Goal: Information Seeking & Learning: Learn about a topic

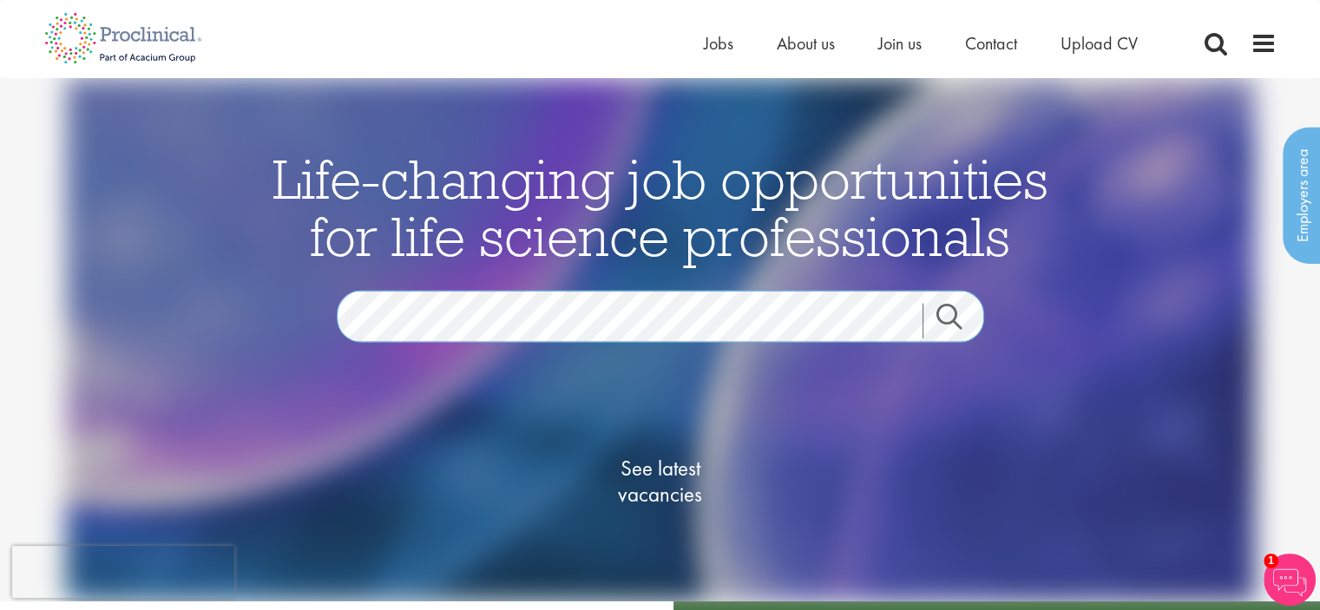
click at [9, 296] on div "Life-changing job opportunities for life science professionals Jobs Search See …" at bounding box center [660, 339] width 1346 height 523
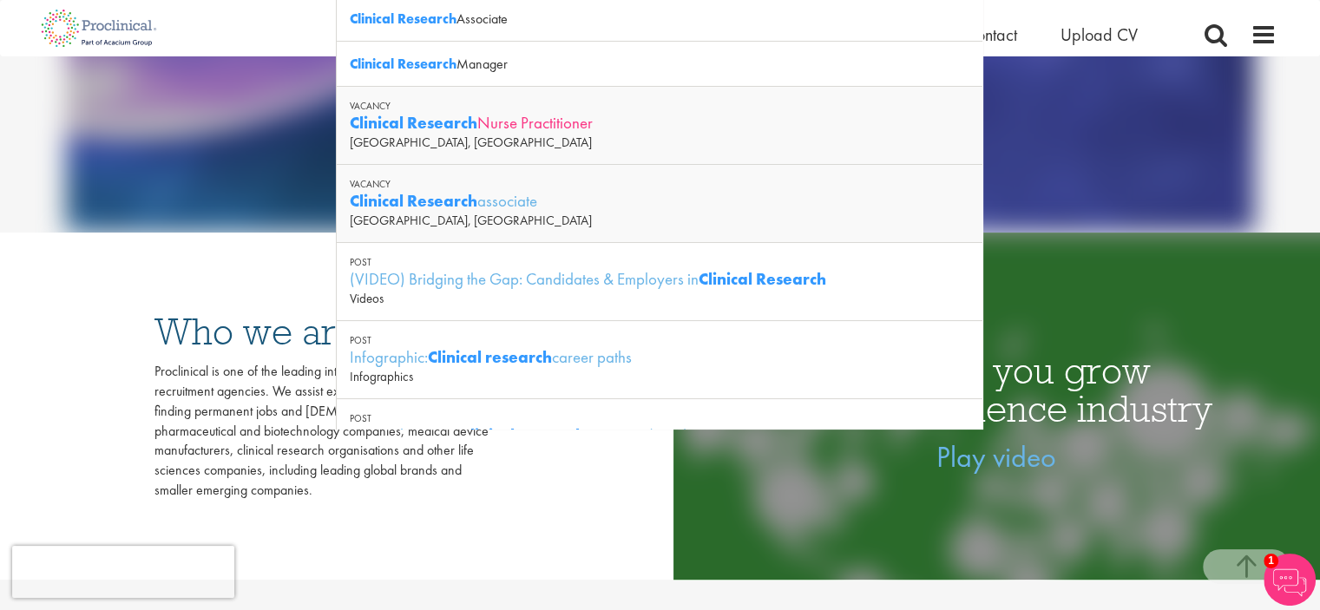
click at [514, 121] on div "Clinical Research Nurse Practitioner" at bounding box center [660, 123] width 620 height 22
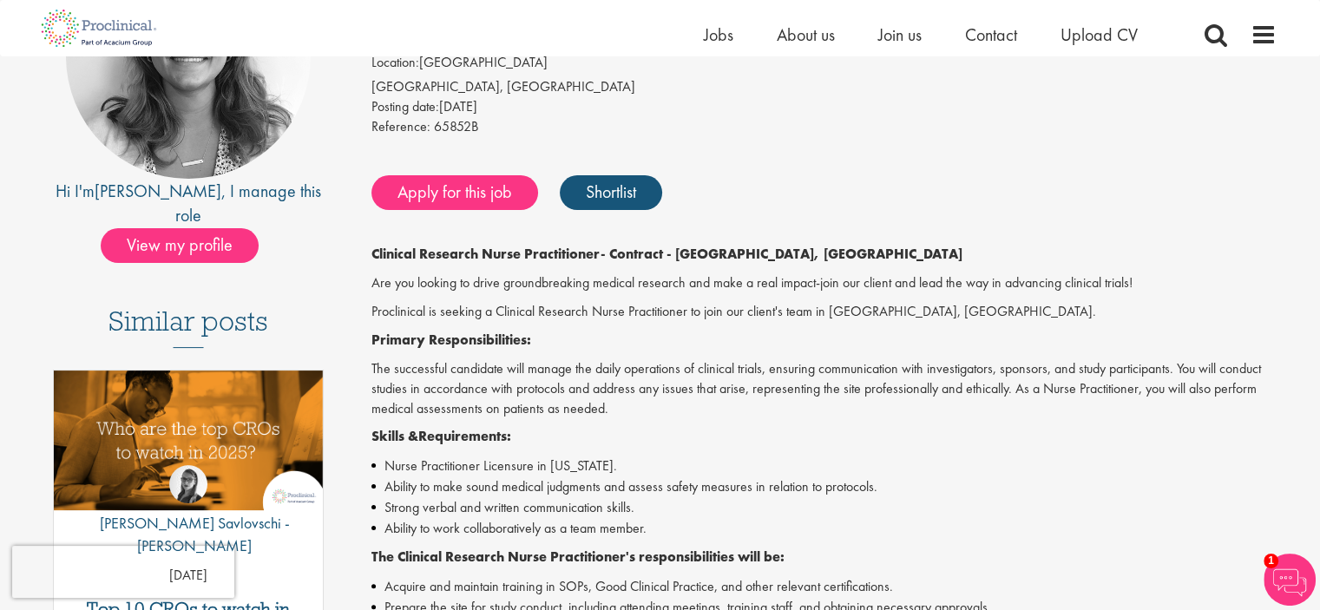
scroll to position [260, 0]
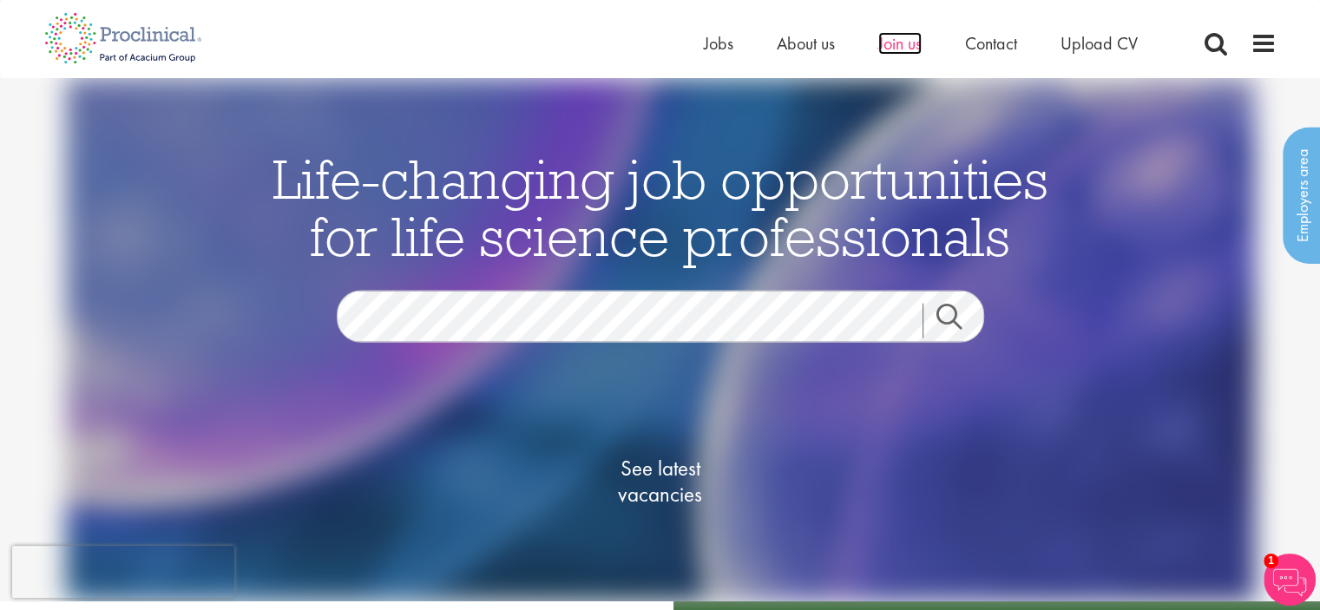
click at [899, 41] on span "Join us" at bounding box center [899, 43] width 43 height 23
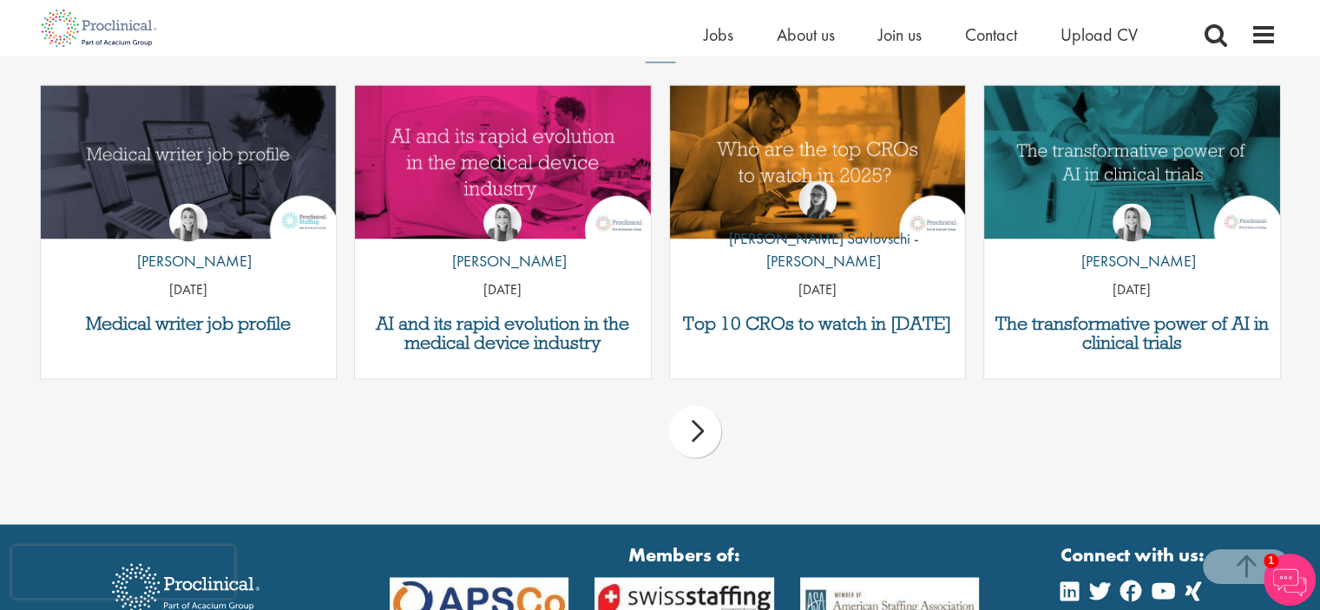
scroll to position [2673, 0]
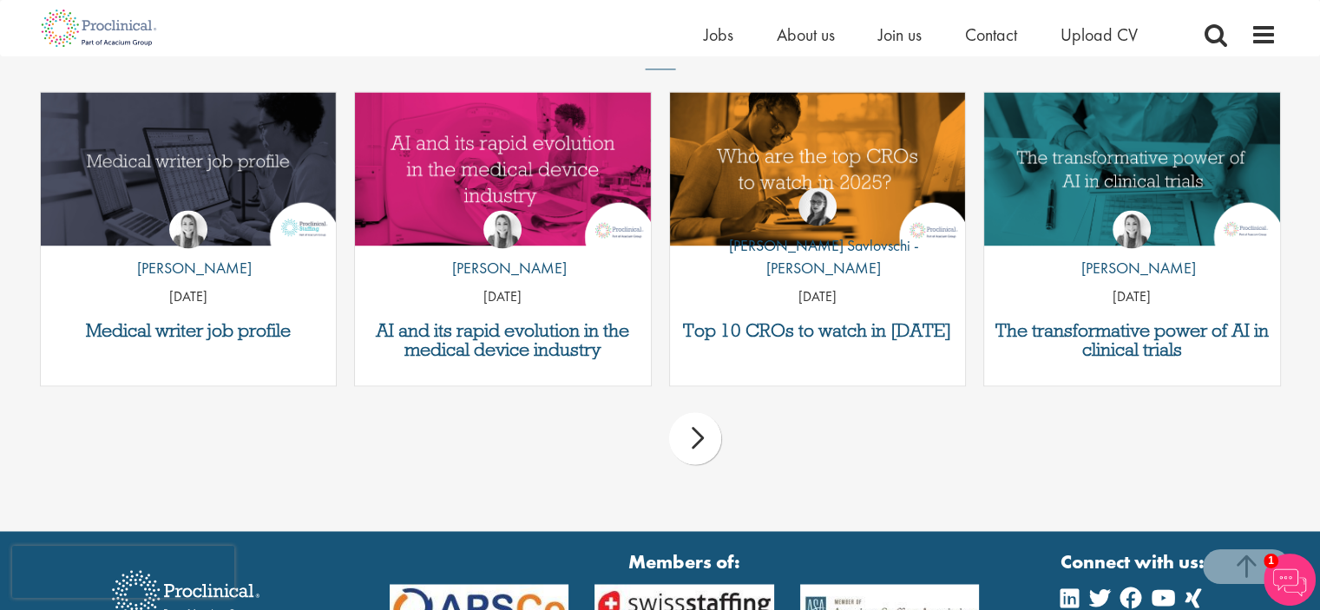
click at [686, 437] on div "next" at bounding box center [695, 438] width 52 height 52
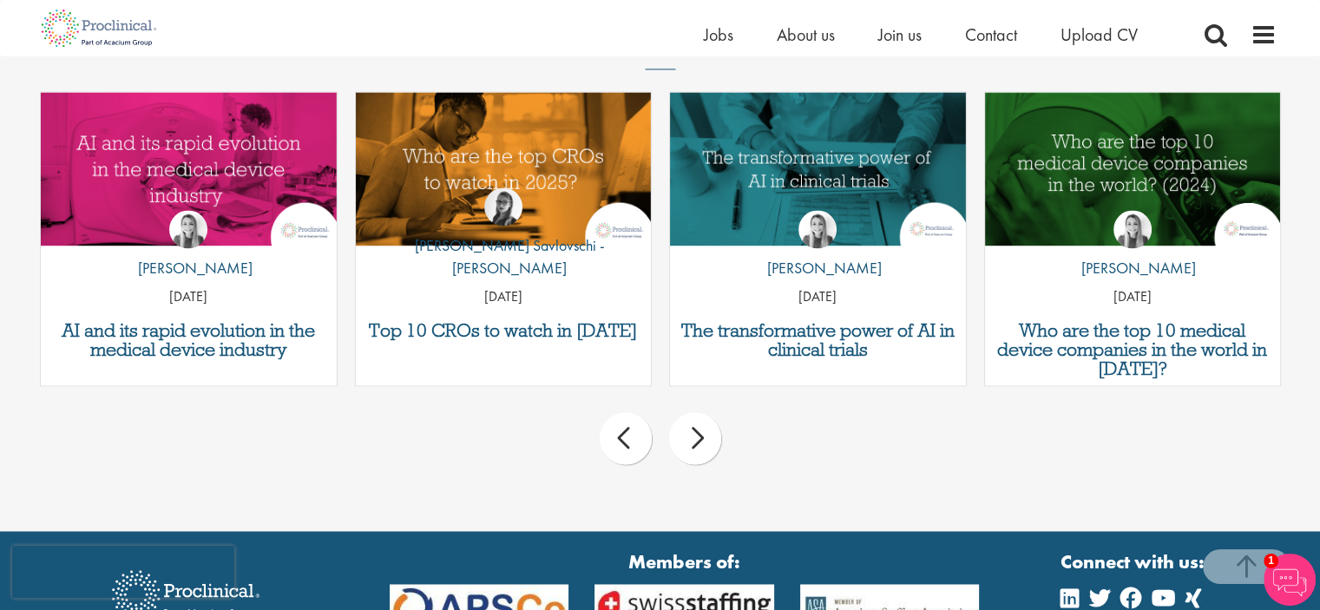
click at [687, 437] on div "next" at bounding box center [695, 438] width 52 height 52
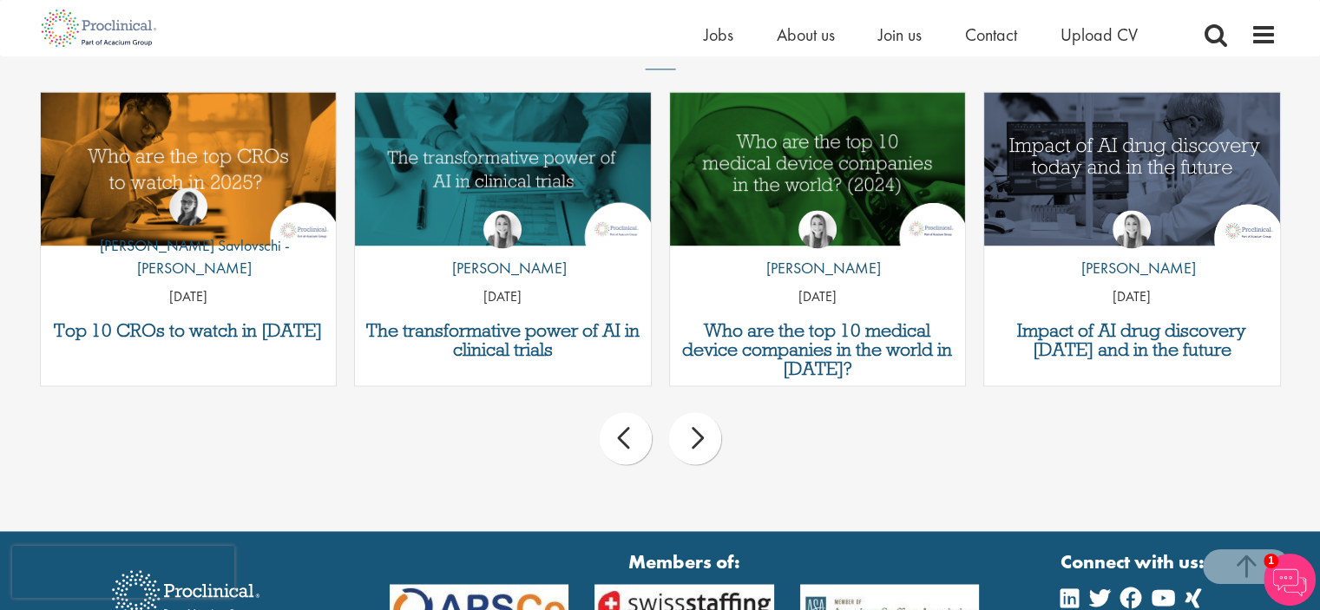
click at [712, 450] on div "next" at bounding box center [695, 438] width 52 height 52
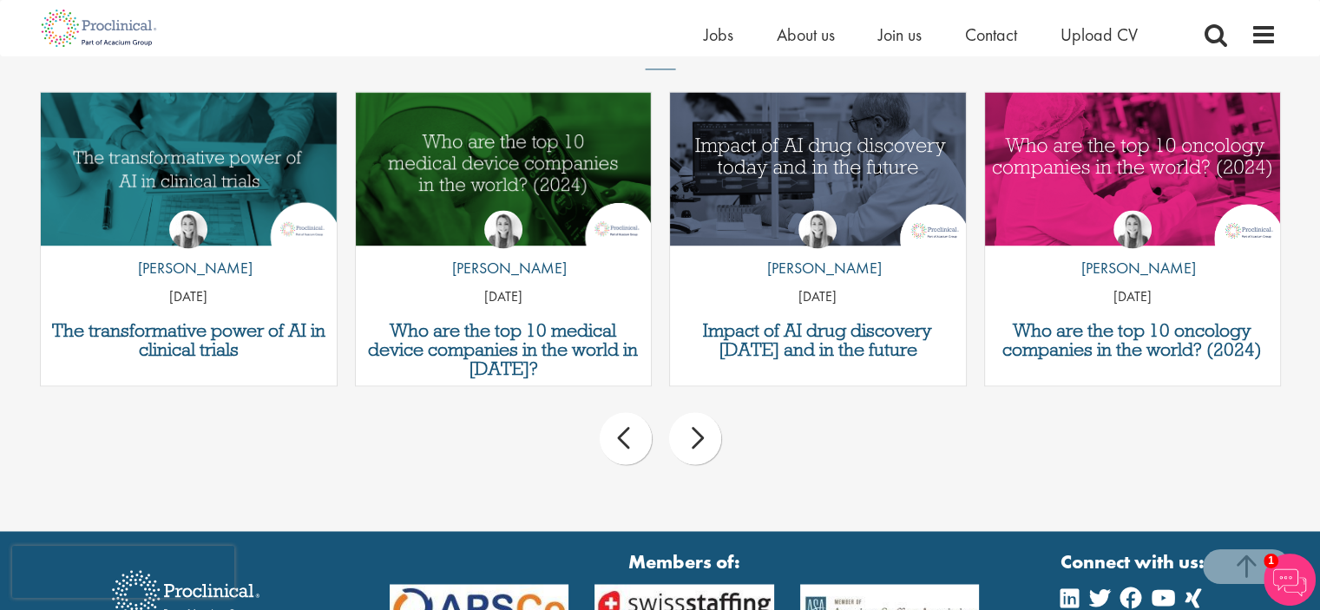
click at [697, 450] on div "next" at bounding box center [695, 438] width 52 height 52
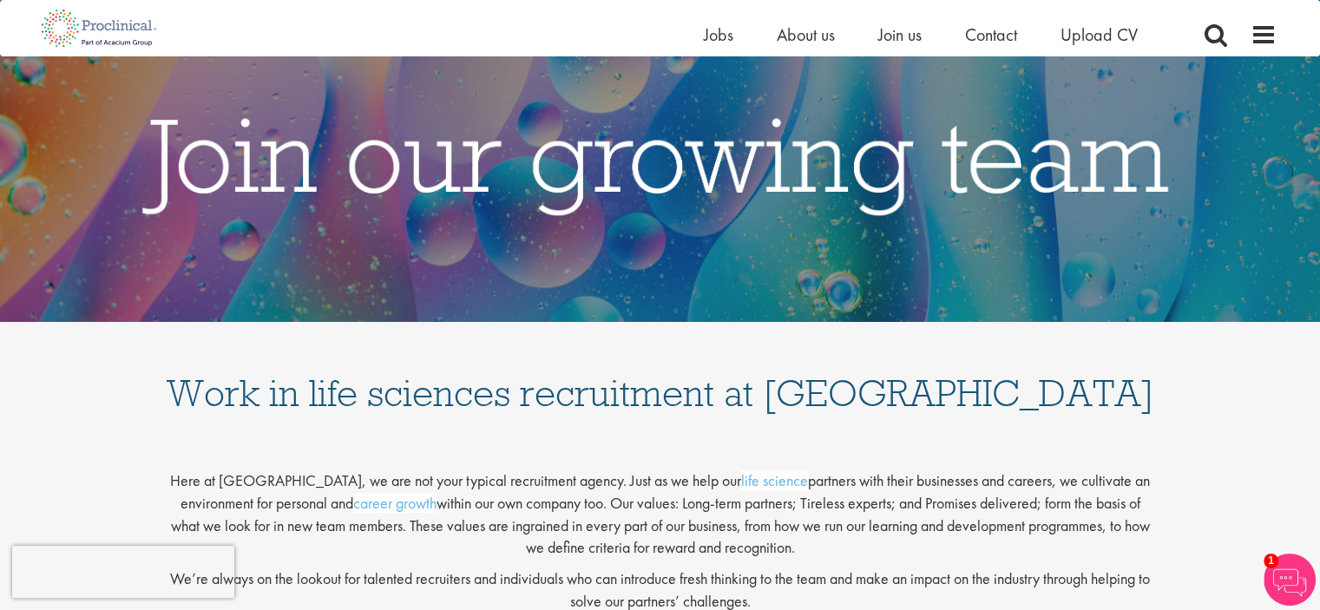
scroll to position [0, 0]
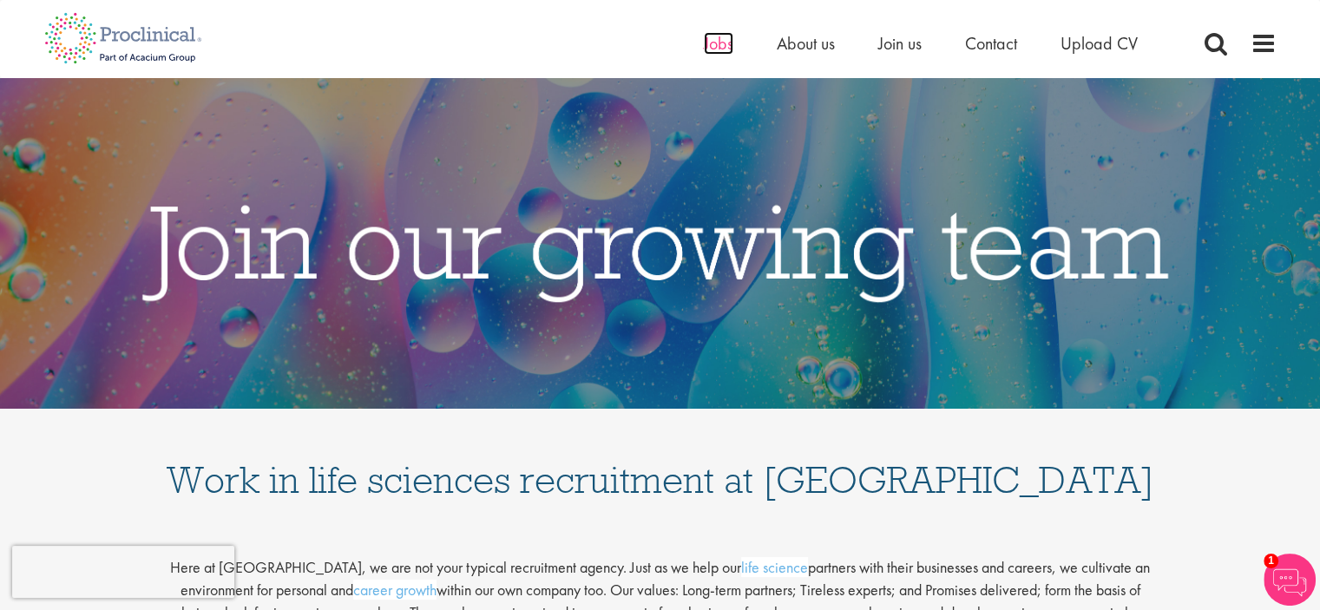
click at [712, 44] on span "Jobs" at bounding box center [719, 43] width 30 height 23
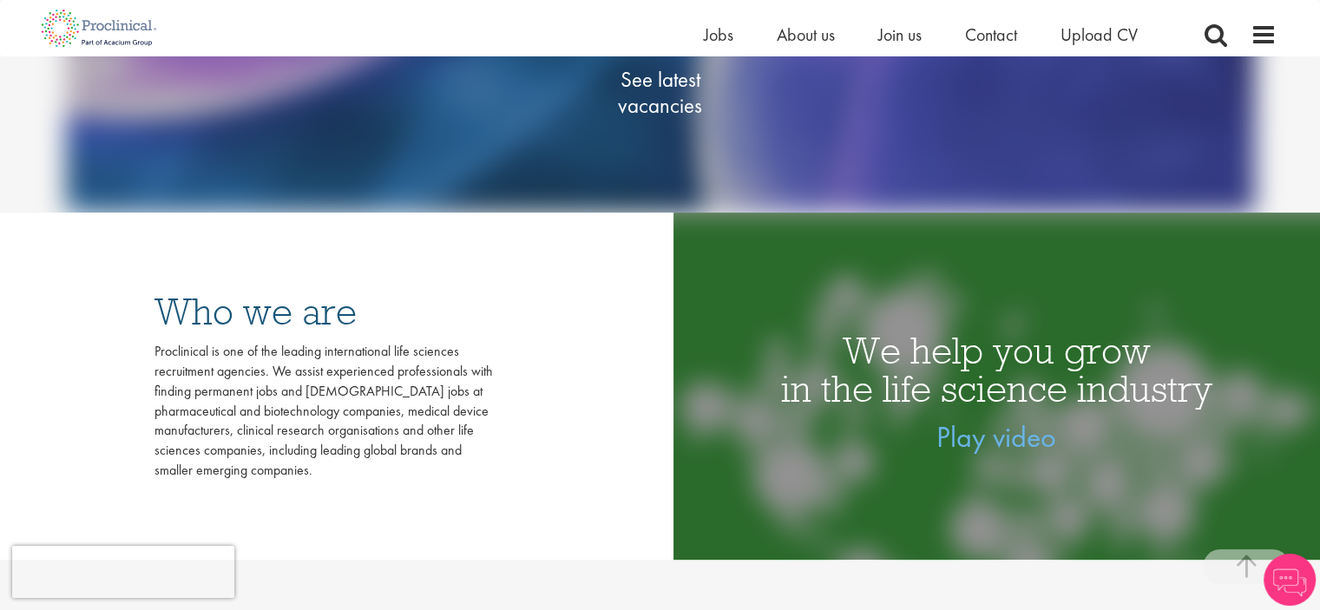
scroll to position [521, 0]
